Goal: Obtain resource: Obtain resource

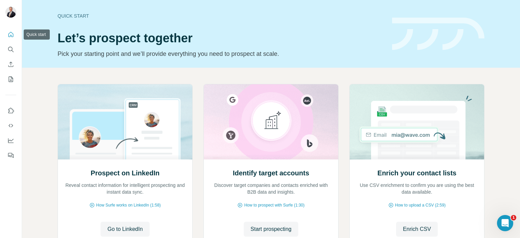
click at [9, 37] on icon "Quick start" at bounding box center [10, 34] width 7 height 7
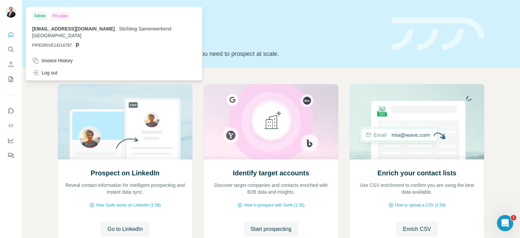
click at [9, 15] on img at bounding box center [10, 12] width 11 height 11
click at [11, 48] on icon "Search" at bounding box center [10, 49] width 7 height 7
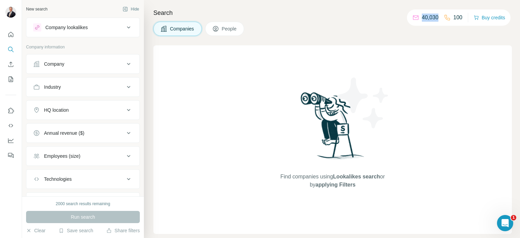
drag, startPoint x: 417, startPoint y: 20, endPoint x: 436, endPoint y: 19, distance: 19.3
click at [436, 19] on div "40,030" at bounding box center [426, 18] width 26 height 8
click at [422, 14] on p "40,030" at bounding box center [430, 18] width 17 height 8
click at [234, 29] on span "People" at bounding box center [230, 28] width 16 height 7
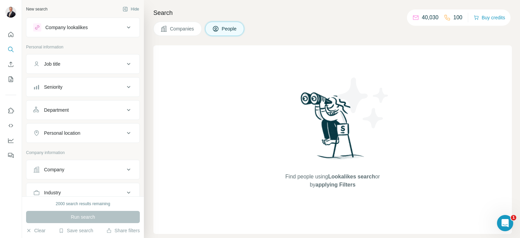
click at [125, 62] on icon at bounding box center [129, 64] width 8 height 8
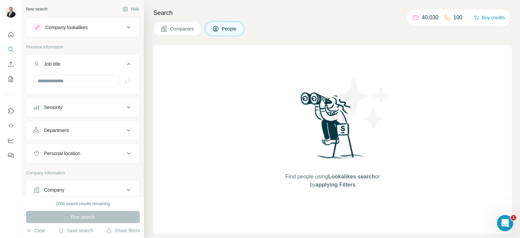
click at [125, 62] on icon at bounding box center [129, 64] width 8 height 8
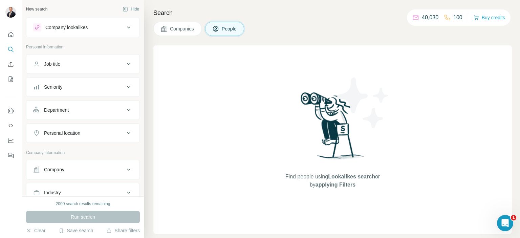
click at [107, 90] on div "Seniority" at bounding box center [78, 87] width 91 height 7
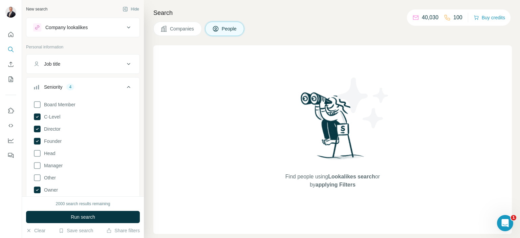
click at [118, 89] on div "Seniority 4" at bounding box center [78, 87] width 91 height 7
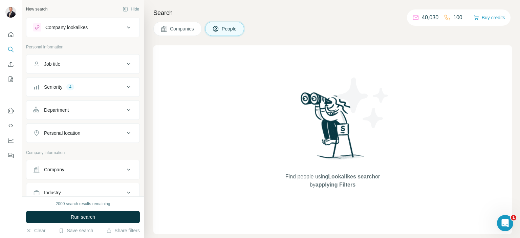
click at [94, 127] on button "Personal location" at bounding box center [82, 133] width 113 height 16
click at [75, 149] on input "text" at bounding box center [83, 150] width 100 height 12
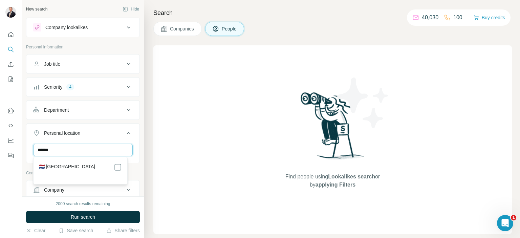
type input "******"
click at [92, 165] on div "🇳🇱 [GEOGRAPHIC_DATA]" at bounding box center [80, 167] width 83 height 8
click at [113, 125] on button "Personal location 1" at bounding box center [82, 134] width 113 height 19
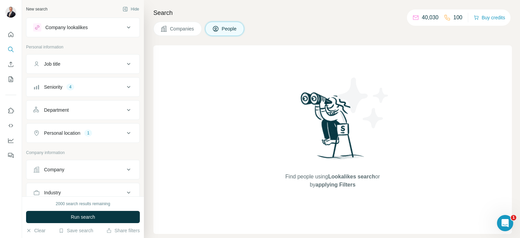
click at [106, 131] on div "Personal location 1" at bounding box center [78, 133] width 91 height 7
click at [119, 130] on div "Personal location 1" at bounding box center [78, 133] width 91 height 7
click at [98, 135] on div "Personal location 1" at bounding box center [78, 133] width 91 height 7
click at [125, 129] on icon at bounding box center [129, 133] width 8 height 8
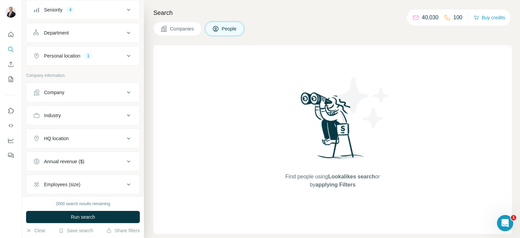
scroll to position [79, 0]
click at [113, 113] on div "Industry" at bounding box center [78, 114] width 91 height 7
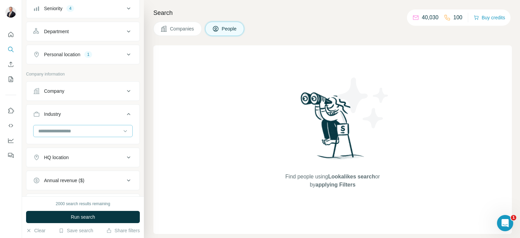
click at [104, 127] on input at bounding box center [80, 130] width 84 height 7
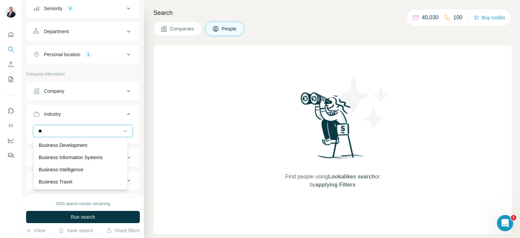
type input "*"
click at [66, 128] on input at bounding box center [80, 130] width 84 height 7
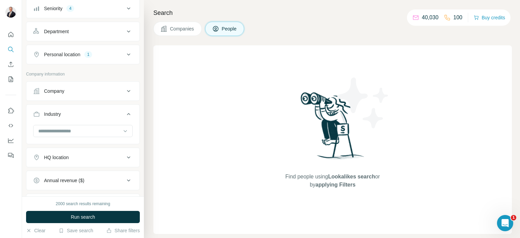
drag, startPoint x: 66, startPoint y: 128, endPoint x: 69, endPoint y: 141, distance: 13.3
click at [68, 141] on div at bounding box center [82, 134] width 113 height 18
click at [100, 127] on input at bounding box center [80, 130] width 84 height 7
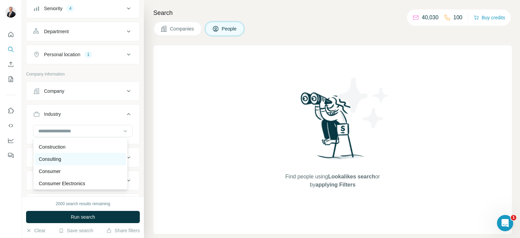
click at [103, 165] on div "Consulting" at bounding box center [80, 159] width 91 height 12
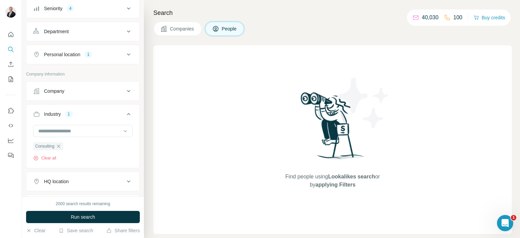
click at [112, 178] on div "HQ location" at bounding box center [78, 181] width 91 height 7
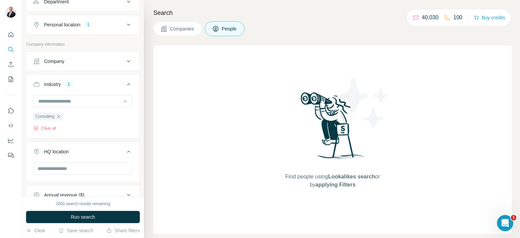
scroll to position [111, 0]
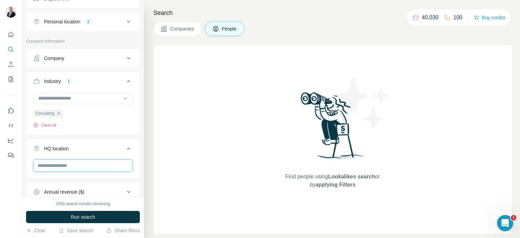
click at [104, 168] on input "text" at bounding box center [83, 166] width 100 height 12
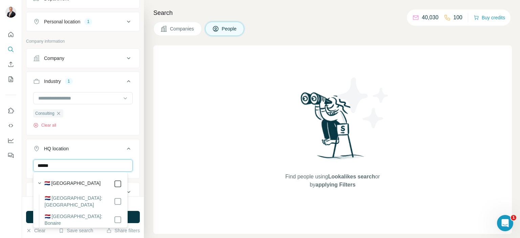
type input "******"
click at [123, 138] on ul "Company Industry 1 Consulting Clear all HQ location 1 ****** [GEOGRAPHIC_DATA] …" at bounding box center [83, 171] width 114 height 247
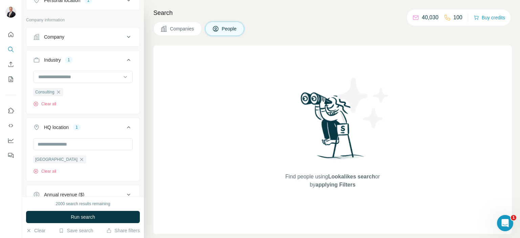
scroll to position [133, 0]
click at [67, 141] on input "text" at bounding box center [83, 144] width 100 height 12
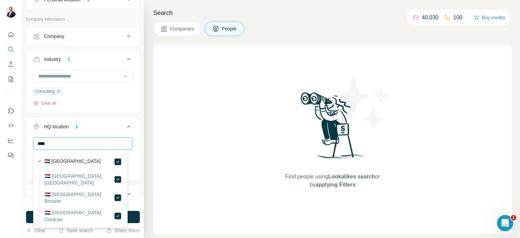
type input "****"
click at [112, 157] on div "🇳🇱 [GEOGRAPHIC_DATA]" at bounding box center [78, 160] width 87 height 9
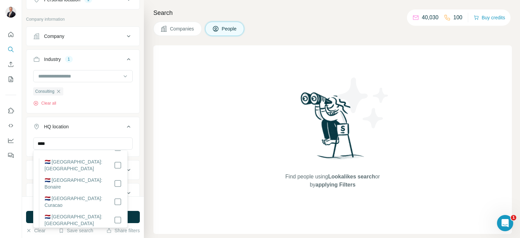
scroll to position [25, 0]
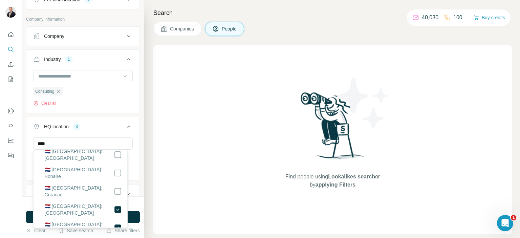
scroll to position [64, 0]
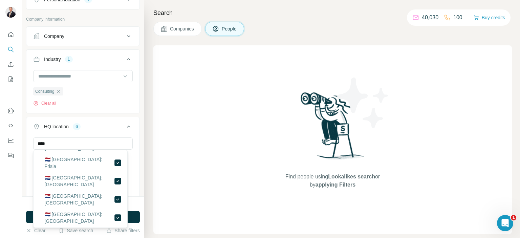
scroll to position [110, 0]
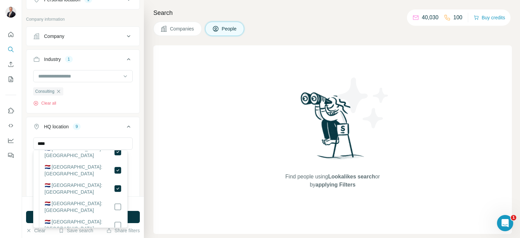
scroll to position [197, 0]
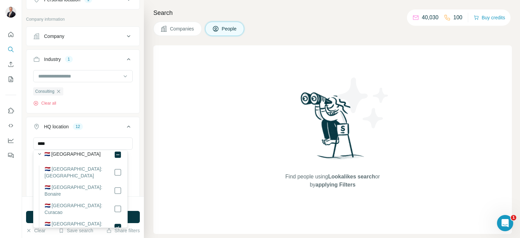
click at [111, 112] on ul "Company Industry 1 Consulting Clear all HQ location 12 **** [GEOGRAPHIC_DATA] F…" at bounding box center [83, 167] width 114 height 283
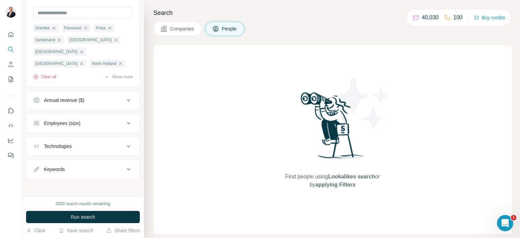
scroll to position [244, 0]
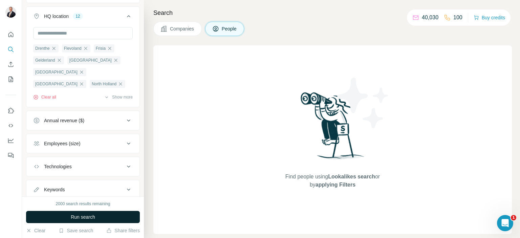
click at [75, 220] on span "Run search" at bounding box center [83, 217] width 24 height 7
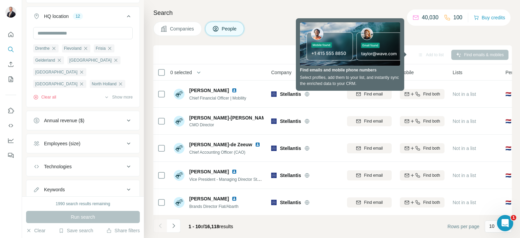
click at [59, 202] on div "1990 search results remaining" at bounding box center [83, 204] width 55 height 6
click at [56, 202] on div "1990 search results remaining" at bounding box center [83, 204] width 55 height 6
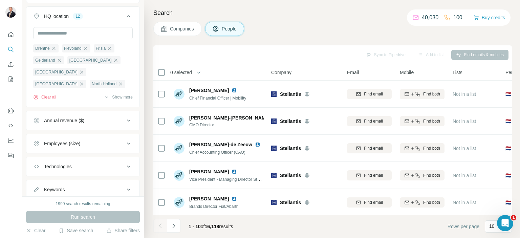
click at [269, 23] on div "Companies People" at bounding box center [332, 29] width 359 height 14
drag, startPoint x: 212, startPoint y: 227, endPoint x: 217, endPoint y: 225, distance: 5.3
click at [217, 225] on span "16,118" at bounding box center [212, 226] width 15 height 5
click at [490, 225] on p "10" at bounding box center [491, 226] width 5 height 7
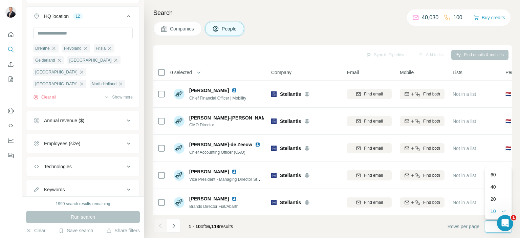
scroll to position [0, 0]
click at [490, 178] on div "60" at bounding box center [499, 175] width 24 height 12
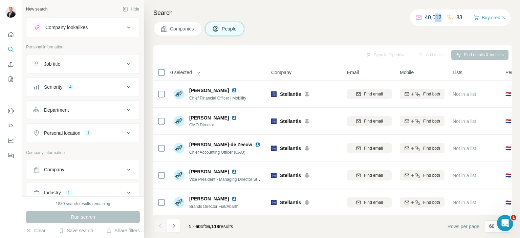
drag, startPoint x: 439, startPoint y: 19, endPoint x: 433, endPoint y: 19, distance: 6.1
click at [433, 19] on p "40,012" at bounding box center [433, 18] width 17 height 8
click at [14, 36] on icon "Quick start" at bounding box center [10, 34] width 7 height 7
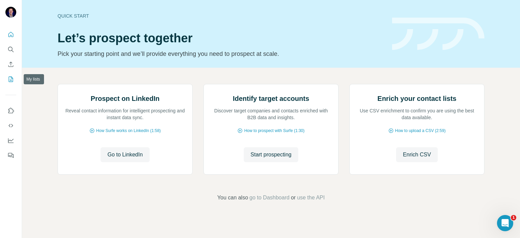
click at [10, 80] on icon "My lists" at bounding box center [10, 79] width 7 height 7
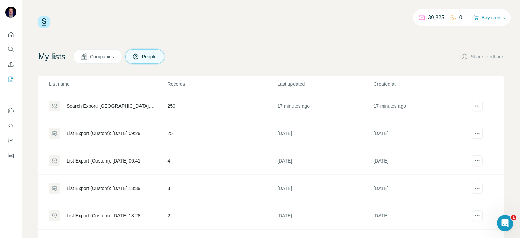
click at [119, 108] on div "Search Export: Netherlands, Director, Owner / Partner, Netherlands, Business Co…" at bounding box center [111, 106] width 89 height 7
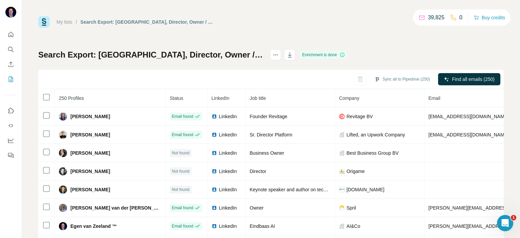
click at [132, 59] on h1 "Search Export: Netherlands, Director, Owner / Partner, Netherlands, Business Co…" at bounding box center [151, 54] width 226 height 11
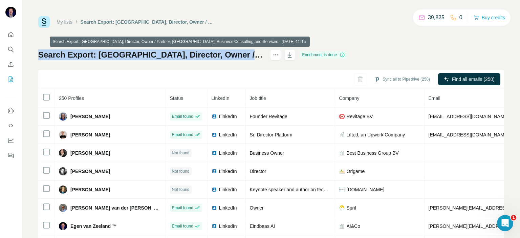
click at [132, 59] on h1 "Search Export: Netherlands, Director, Owner / Partner, Netherlands, Business Co…" at bounding box center [151, 54] width 226 height 11
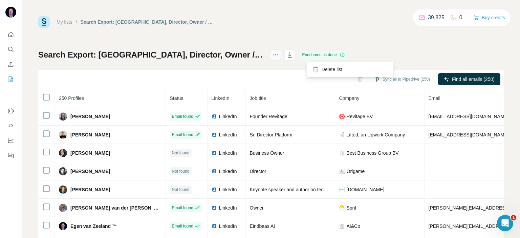
click at [279, 53] on icon "actions" at bounding box center [275, 54] width 7 height 7
click at [302, 40] on div "My lists / Search Export: Netherlands, Director, Owner / Partner, Netherlands, …" at bounding box center [271, 142] width 466 height 252
click at [17, 83] on div at bounding box center [11, 92] width 22 height 137
click at [13, 81] on icon "My lists" at bounding box center [11, 79] width 4 height 5
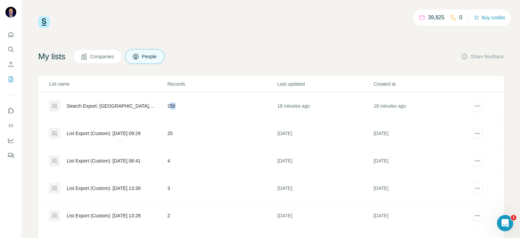
drag, startPoint x: 168, startPoint y: 105, endPoint x: 175, endPoint y: 105, distance: 6.8
click at [175, 105] on td "250" at bounding box center [222, 105] width 110 height 27
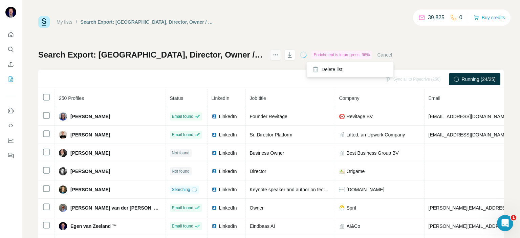
click at [281, 54] on button "actions" at bounding box center [275, 54] width 11 height 11
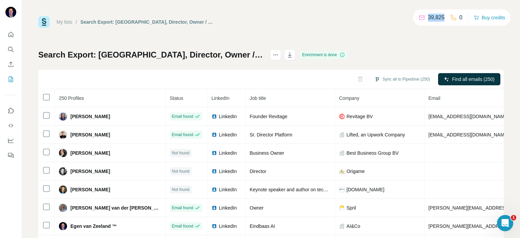
drag, startPoint x: 442, startPoint y: 17, endPoint x: 424, endPoint y: 19, distance: 18.0
click at [428, 19] on p "39,825" at bounding box center [436, 18] width 17 height 8
click at [417, 45] on div "My lists / Search Export: Netherlands, Director, Owner / Partner, Netherlands, …" at bounding box center [271, 142] width 466 height 252
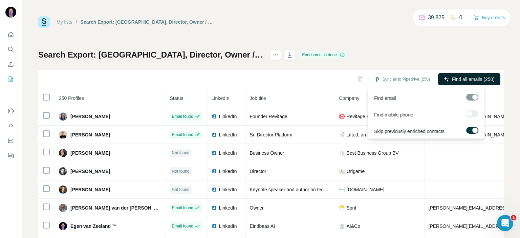
click at [467, 82] on span "Find all emails (250)" at bounding box center [473, 79] width 43 height 7
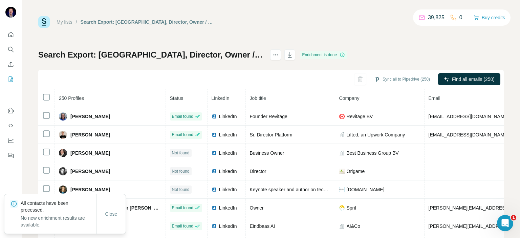
click at [435, 50] on div "Search Export: Netherlands, Director, Owner / Partner, Netherlands, Business Co…" at bounding box center [271, 158] width 466 height 218
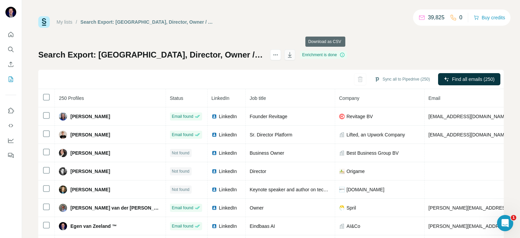
click at [293, 58] on icon "button" at bounding box center [290, 54] width 7 height 7
click at [295, 54] on button "button" at bounding box center [290, 54] width 11 height 11
click at [293, 57] on icon "button" at bounding box center [290, 54] width 7 height 7
click at [293, 53] on icon "button" at bounding box center [290, 54] width 7 height 7
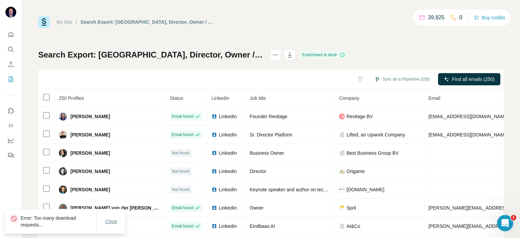
click at [107, 224] on span "Close" at bounding box center [111, 221] width 12 height 7
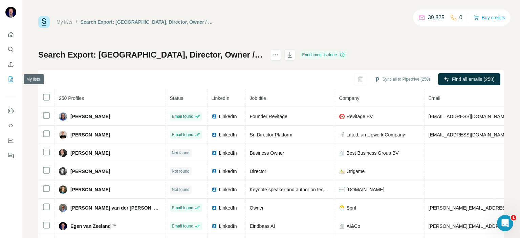
click at [9, 75] on button "My lists" at bounding box center [10, 79] width 11 height 12
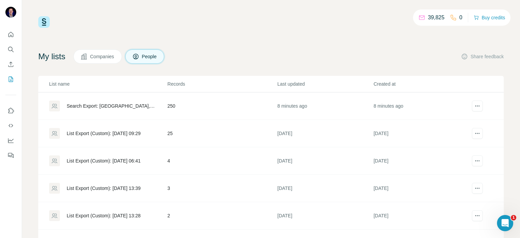
click at [134, 104] on div "Search Export: Netherlands, Director, Owner / Partner, Netherlands, Business Co…" at bounding box center [111, 106] width 89 height 7
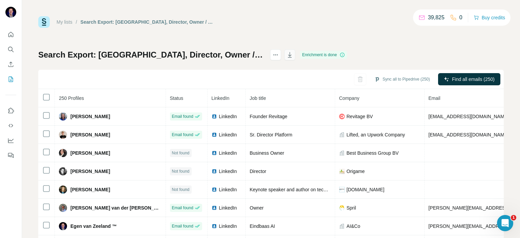
click at [295, 59] on button "button" at bounding box center [290, 54] width 11 height 11
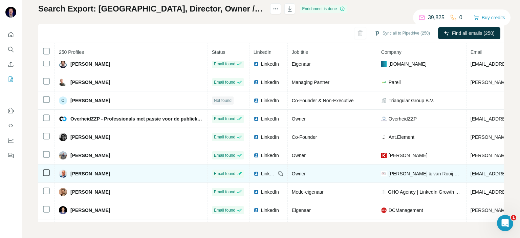
scroll to position [703, 0]
